Goal: Task Accomplishment & Management: Use online tool/utility

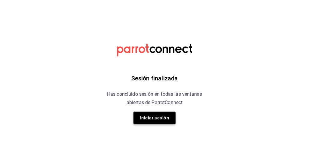
click at [154, 120] on button "Iniciar sesión" at bounding box center [154, 118] width 42 height 13
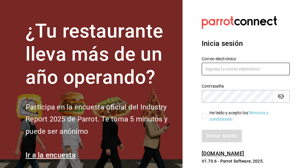
type input "noe.espindola@grupocosteno.com"
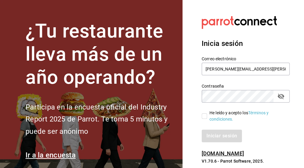
click at [205, 119] on input "He leído y acepto los Términos y condiciones." at bounding box center [204, 116] width 5 height 5
checkbox input "true"
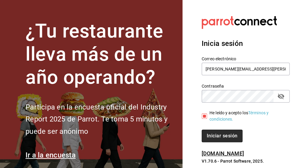
click at [217, 141] on button "Iniciar sesión" at bounding box center [222, 136] width 41 height 13
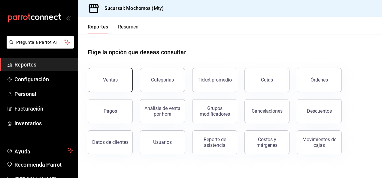
click at [119, 79] on button "Ventas" at bounding box center [110, 80] width 45 height 24
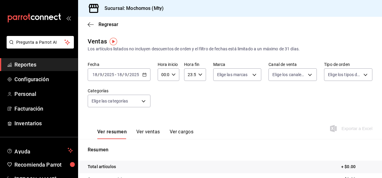
click at [149, 78] on div "[DATE] [DATE] - [DATE] [DATE]" at bounding box center [119, 74] width 63 height 13
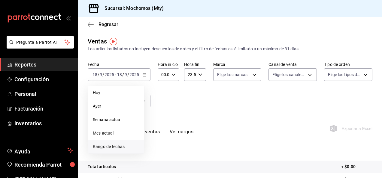
click at [114, 147] on span "Rango de fechas" at bounding box center [116, 147] width 47 height 6
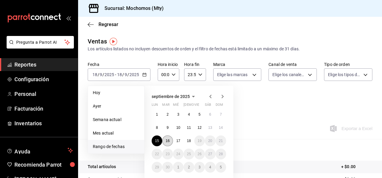
click at [171, 143] on button "16" at bounding box center [167, 141] width 11 height 11
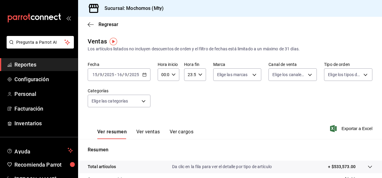
click at [172, 76] on \(Stroke\) "button" at bounding box center [174, 75] width 4 height 2
click at [165, 102] on button "05" at bounding box center [162, 102] width 8 height 12
type input "05:00"
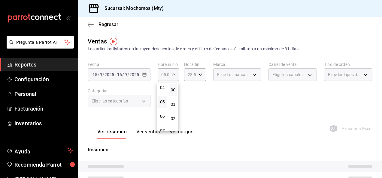
click at [215, 101] on div at bounding box center [191, 89] width 382 height 178
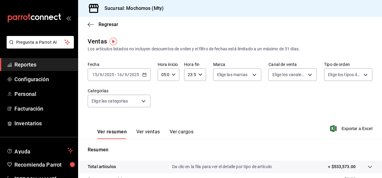
click at [193, 76] on input "23:59" at bounding box center [189, 75] width 11 height 12
click at [189, 92] on span "00" at bounding box center [188, 90] width 1 height 5
click at [187, 115] on button "05" at bounding box center [188, 117] width 8 height 12
click at [199, 91] on span "00" at bounding box center [199, 90] width 1 height 5
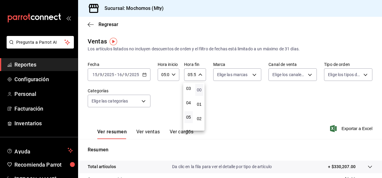
type input "05:00"
click at [236, 101] on div at bounding box center [191, 89] width 382 height 178
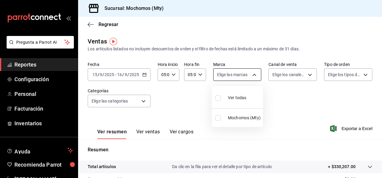
click at [245, 74] on body "Pregunta a Parrot AI Reportes Configuración Personal Facturación Inventarios Ay…" at bounding box center [191, 89] width 382 height 178
click at [216, 97] on input "checkbox" at bounding box center [217, 98] width 5 height 5
checkbox input "true"
type input "b352ad34-a903-4246-b8b1-197398375429"
checkbox input "true"
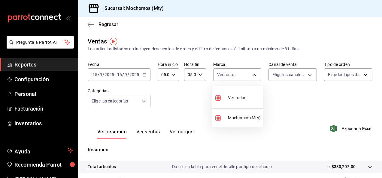
click at [277, 109] on div at bounding box center [191, 89] width 382 height 178
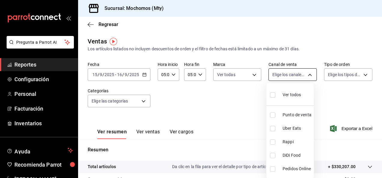
click at [289, 79] on body "Pregunta a Parrot AI Reportes Configuración Personal Facturación Inventarios Ay…" at bounding box center [191, 89] width 382 height 178
click at [273, 96] on input "checkbox" at bounding box center [272, 95] width 5 height 5
checkbox input "true"
type input "PARROT,UBER_EATS,RAPPI,DIDI_FOOD,ONLINE"
checkbox input "true"
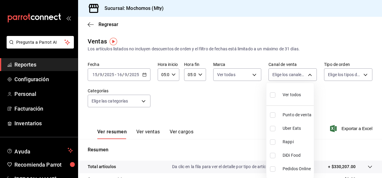
checkbox input "true"
drag, startPoint x: 331, startPoint y: 98, endPoint x: 339, endPoint y: 69, distance: 30.0
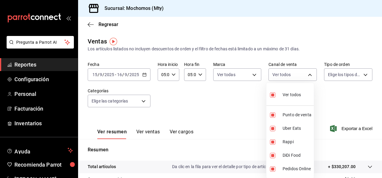
click at [308, 69] on div at bounding box center [191, 89] width 382 height 178
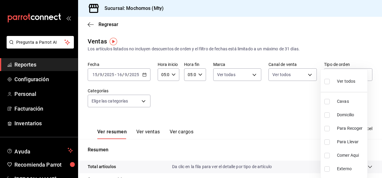
click at [308, 77] on body "Pregunta a Parrot AI Reportes Configuración Personal Facturación Inventarios Ay…" at bounding box center [191, 89] width 382 height 178
click at [308, 84] on input "checkbox" at bounding box center [326, 81] width 5 height 5
checkbox input "true"
type input "7f152bcd-c808-43b1-8377-7ee3764f5c48,abc1671a-a22f-403c-8860-9d090036c428,f5090…"
checkbox input "true"
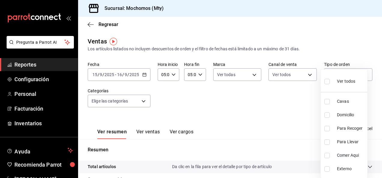
checkbox input "true"
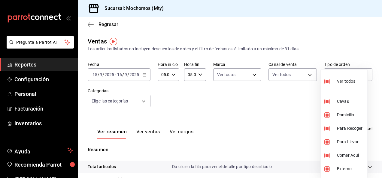
click at [245, 105] on div at bounding box center [191, 89] width 382 height 178
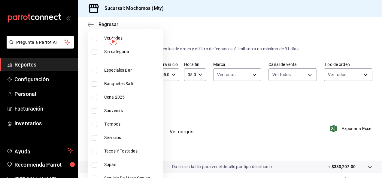
click at [141, 102] on body "Pregunta a Parrot AI Reportes Configuración Personal Facturación Inventarios Ay…" at bounding box center [191, 89] width 382 height 178
click at [94, 39] on input "checkbox" at bounding box center [94, 38] width 5 height 5
checkbox input "true"
type input "ca062f0f-28a6-4a2e-835a-bf626b46f614,ff02f0f8-cf27-4ea8-b513-1d5c0356e4fc,aaf97…"
checkbox input "true"
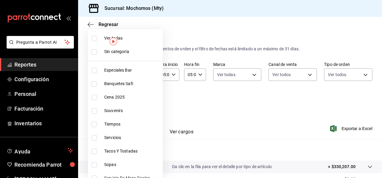
checkbox input "true"
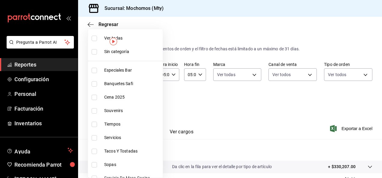
checkbox input "true"
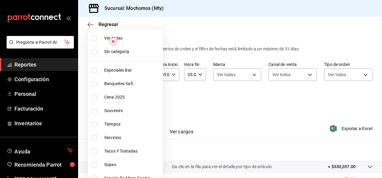
checkbox input "true"
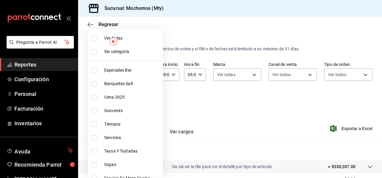
checkbox input "true"
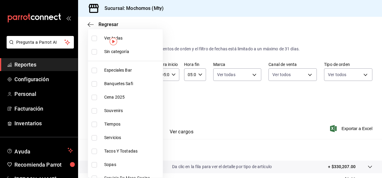
checkbox input "true"
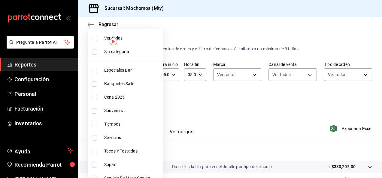
checkbox input "true"
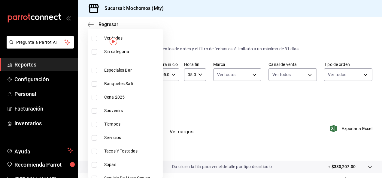
checkbox input "true"
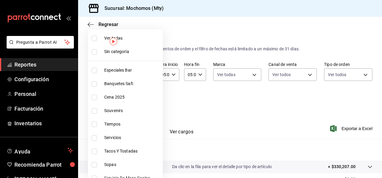
checkbox input "true"
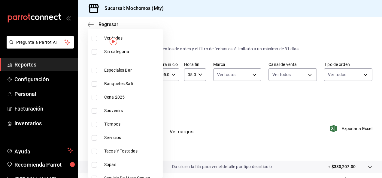
checkbox input "true"
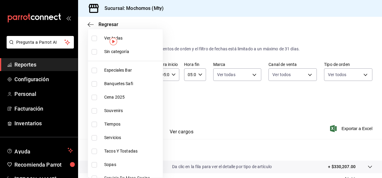
checkbox input "true"
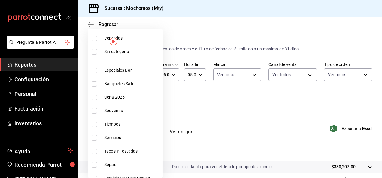
checkbox input "true"
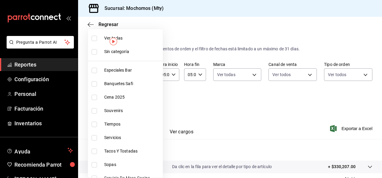
checkbox input "true"
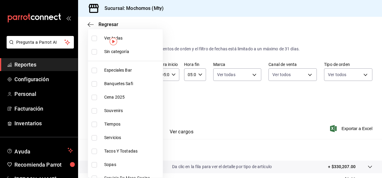
checkbox input "true"
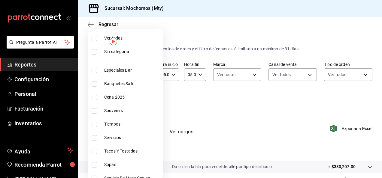
checkbox input "true"
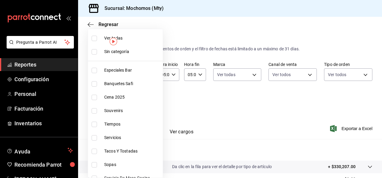
checkbox input "true"
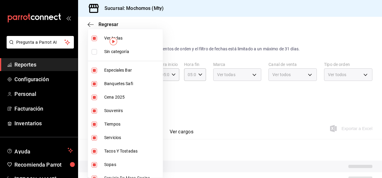
click at [96, 52] on input "checkbox" at bounding box center [94, 51] width 5 height 5
checkbox input "true"
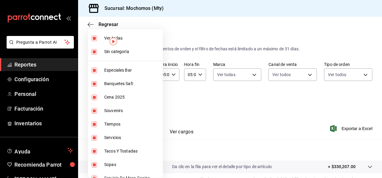
click at [208, 116] on div at bounding box center [191, 89] width 382 height 178
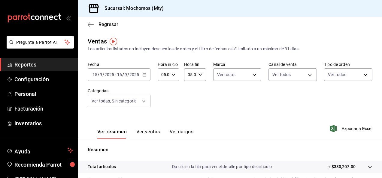
click at [145, 74] on \(Stroke\) "button" at bounding box center [145, 74] width 4 height 3
click at [261, 115] on div "Ver resumen Ver ventas Ver cargos Exportar a Excel" at bounding box center [230, 127] width 304 height 25
click at [308, 126] on span "Exportar a Excel" at bounding box center [351, 128] width 41 height 7
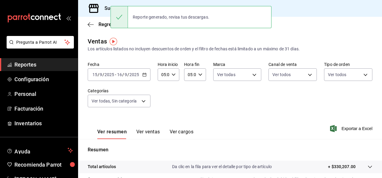
click at [144, 74] on icon "button" at bounding box center [144, 75] width 4 height 4
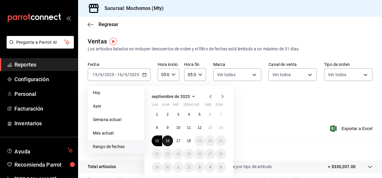
click at [169, 143] on button "16" at bounding box center [167, 141] width 11 height 11
click at [182, 145] on div "1 2 3 4 5 6 7 8 9 10 11 12 13 14 15 16 17 18 19 20 21 22 23 24 25 26 27 28 29 3…" at bounding box center [189, 141] width 74 height 64
click at [181, 145] on button "17" at bounding box center [178, 141] width 11 height 11
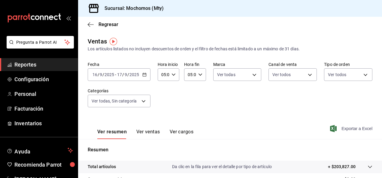
click at [308, 129] on span "Exportar a Excel" at bounding box center [351, 128] width 41 height 7
click at [144, 74] on icon "button" at bounding box center [144, 75] width 4 height 4
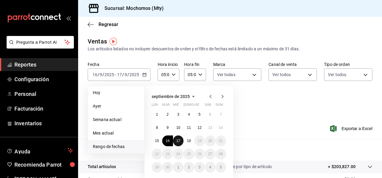
click at [176, 141] on abbr "17" at bounding box center [178, 141] width 4 height 4
click at [187, 141] on abbr "18" at bounding box center [189, 141] width 4 height 4
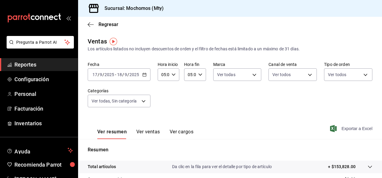
click at [308, 130] on span "Exportar a Excel" at bounding box center [351, 128] width 41 height 7
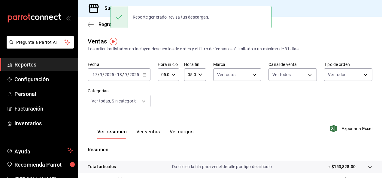
click at [179, 100] on div "Fecha [DATE] [DATE] - [DATE] [DATE] Hora inicio 05:00 Hora inicio Hora fin 05:0…" at bounding box center [230, 88] width 285 height 53
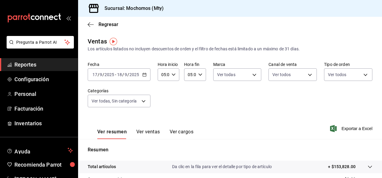
click at [150, 73] on div "Fecha [DATE] [DATE] - [DATE] [DATE] Hora inicio 05:00 Hora inicio Hora fin 05:0…" at bounding box center [230, 88] width 285 height 53
click at [146, 73] on div "[DATE] [DATE] - [DATE] [DATE]" at bounding box center [119, 74] width 63 height 13
click at [254, 129] on div "Ver resumen Ver ventas Ver cargos Exportar a Excel" at bounding box center [230, 127] width 304 height 25
click at [147, 74] on div "[DATE] [DATE] - [DATE] [DATE]" at bounding box center [119, 74] width 63 height 13
click at [304, 150] on p "Resumen" at bounding box center [230, 150] width 285 height 7
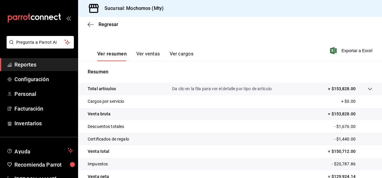
scroll to position [109, 0]
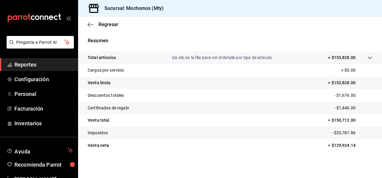
click at [280, 144] on tr "Venta neta = $129,924.14" at bounding box center [230, 145] width 304 height 13
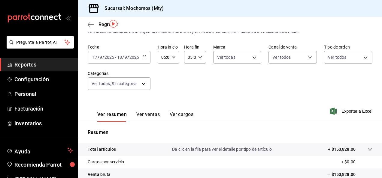
scroll to position [20, 0]
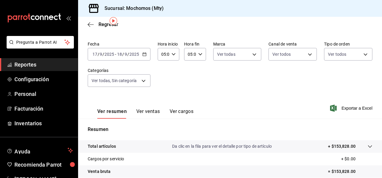
click at [146, 55] on icon "button" at bounding box center [144, 54] width 4 height 4
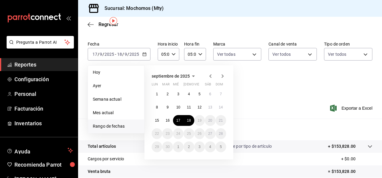
click at [246, 98] on div "[DATE] lun mar mié jue vie sáb dom 1 2 3 4 5 6 7 8 9 10 11 12 13 14 15 16 17 18…" at bounding box center [196, 110] width 105 height 99
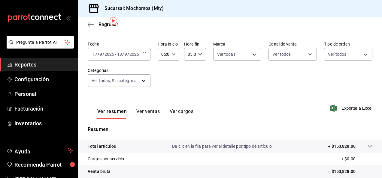
click at [272, 91] on div "Fecha [DATE] [DATE] - [DATE] [DATE] Hora inicio 05:00 Hora inicio Hora fin 05:0…" at bounding box center [230, 67] width 285 height 53
click at [145, 54] on icon "button" at bounding box center [144, 54] width 4 height 4
click at [288, 90] on div "Fecha [DATE] [DATE] - [DATE] [DATE] Hora inicio 05:00 Hora inicio Hora fin 05:0…" at bounding box center [230, 67] width 285 height 53
click at [150, 56] on div "Fecha [DATE] [DATE] - [DATE] [DATE] Hora inicio 05:00 Hora inicio Hora fin 05:0…" at bounding box center [230, 67] width 285 height 53
click at [146, 54] on icon "button" at bounding box center [144, 54] width 4 height 4
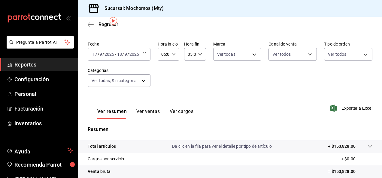
click at [308, 118] on div "Ver resumen Ver ventas Ver cargos Exportar a Excel" at bounding box center [230, 106] width 304 height 25
click at [308, 106] on span "Exportar a Excel" at bounding box center [351, 108] width 41 height 7
click at [308, 107] on span "Exportar a Excel" at bounding box center [351, 108] width 41 height 7
